Goal: Transaction & Acquisition: Purchase product/service

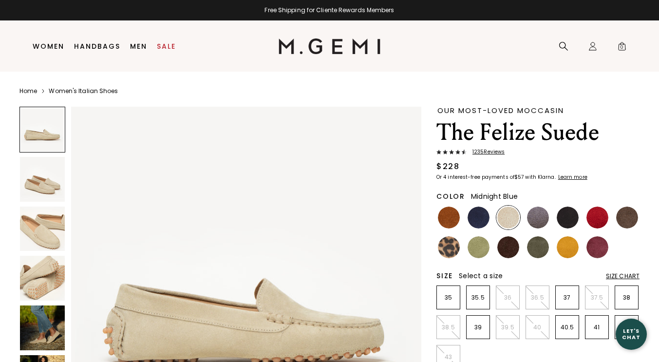
click at [481, 215] on img at bounding box center [479, 217] width 22 height 22
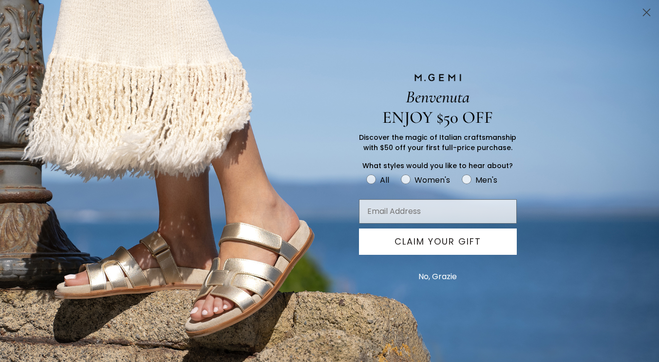
click at [646, 16] on circle "Close dialog" at bounding box center [646, 12] width 16 height 16
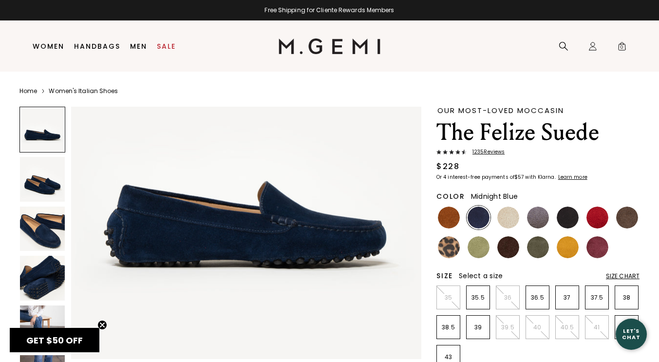
scroll to position [146, 0]
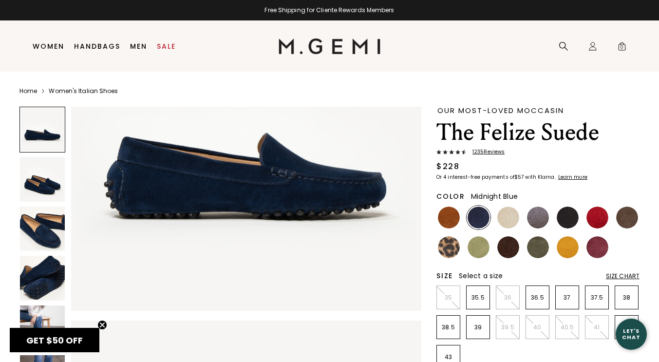
click at [627, 275] on div "Size Chart" at bounding box center [623, 276] width 34 height 8
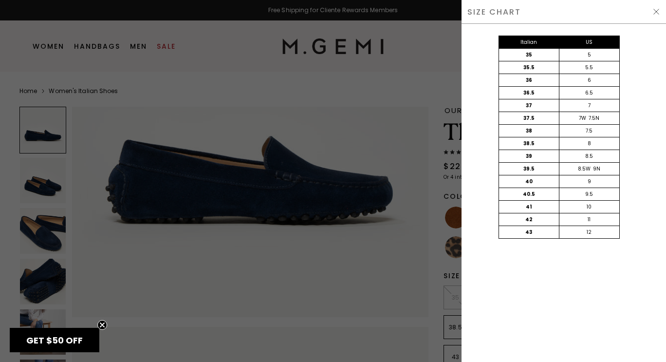
click at [382, 223] on div at bounding box center [333, 181] width 666 height 362
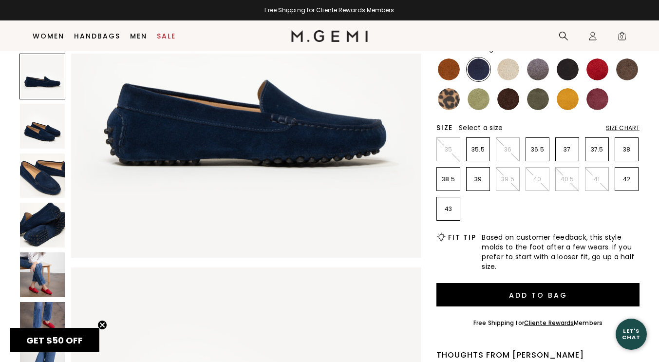
scroll to position [126, 0]
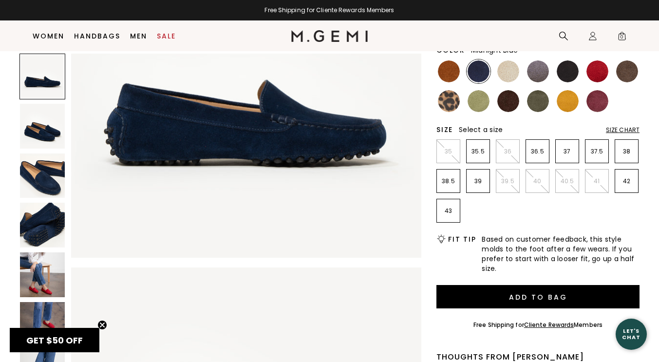
click at [479, 71] on img at bounding box center [479, 71] width 22 height 22
click at [558, 71] on img at bounding box center [568, 71] width 22 height 22
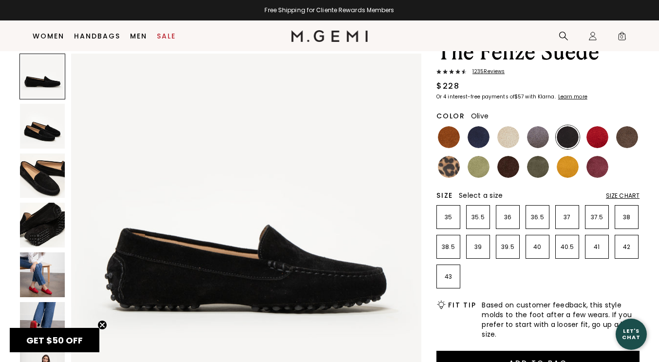
scroll to position [77, 0]
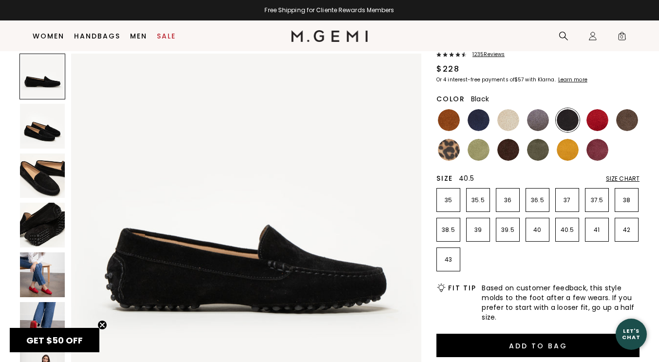
click at [563, 233] on p "40.5" at bounding box center [567, 230] width 23 height 8
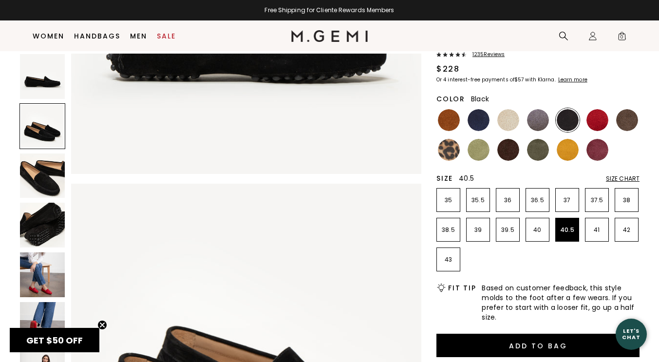
scroll to position [243, 0]
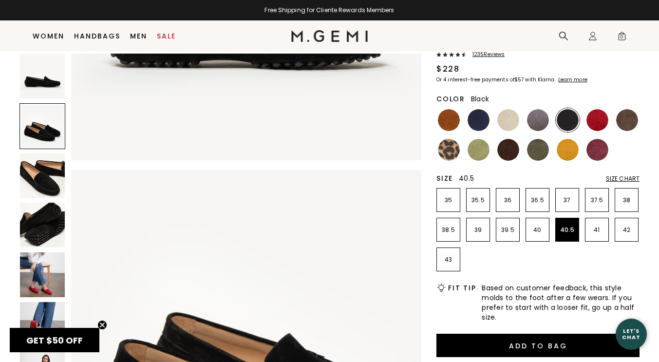
click at [26, 344] on p "GET $50 OFF" at bounding box center [55, 340] width 82 height 13
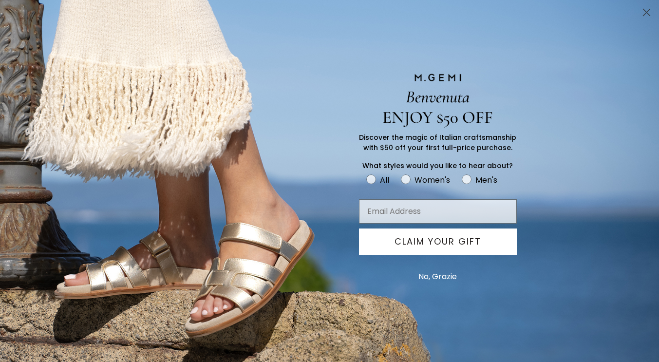
click at [651, 6] on circle "Close dialog" at bounding box center [646, 12] width 16 height 16
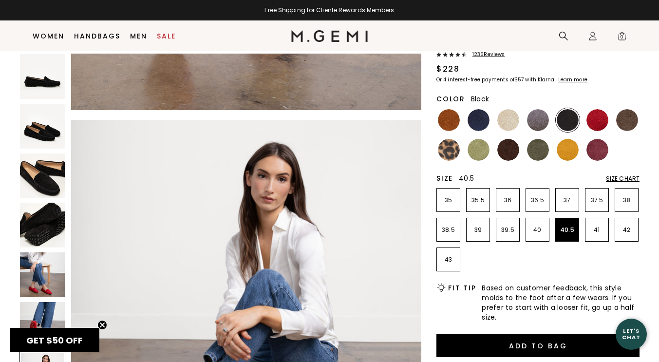
scroll to position [2126, 0]
